Goal: Check status

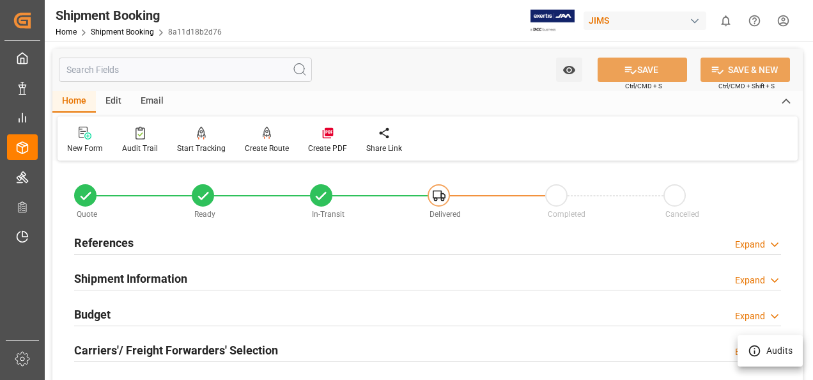
scroll to position [639, 0]
